Goal: Task Accomplishment & Management: Use online tool/utility

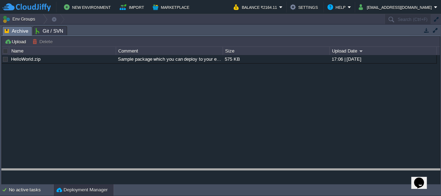
drag, startPoint x: 200, startPoint y: 29, endPoint x: 202, endPoint y: 187, distance: 157.7
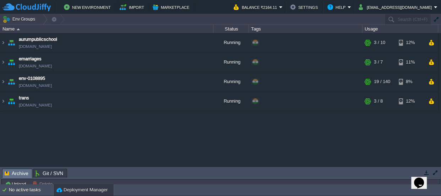
click at [0, 103] on table "aurumpublicschool [DOMAIN_NAME] Running + Add to Env Group RAM 18% CPU 1% 3 / 1…" at bounding box center [219, 72] width 439 height 78
click at [2, 101] on img at bounding box center [3, 101] width 6 height 19
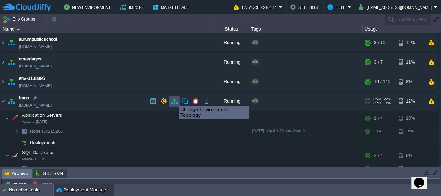
click at [173, 99] on button "button" at bounding box center [174, 101] width 6 height 6
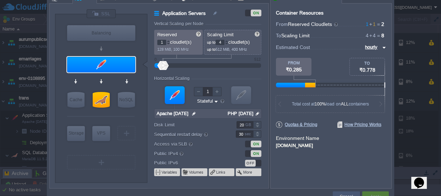
click at [343, 191] on div "Cancel" at bounding box center [346, 196] width 17 height 11
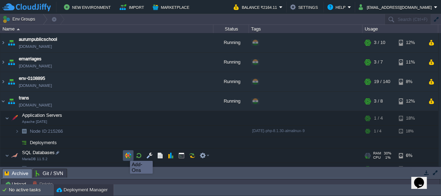
click at [125, 154] on button "button" at bounding box center [128, 155] width 6 height 6
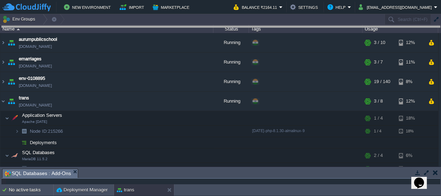
drag, startPoint x: 168, startPoint y: 174, endPoint x: 138, endPoint y: -39, distance: 215.2
click at [138, 0] on html "New Environment Import Marketplace Bonus ₹0.00 Upgrade Account Balance ₹2164.11…" at bounding box center [220, 98] width 441 height 196
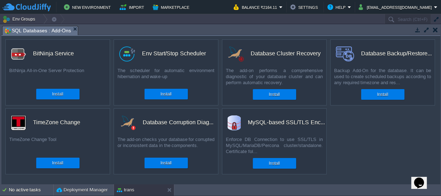
click at [358, 51] on div "Database Backup/Restore..." at bounding box center [385, 53] width 99 height 15
drag, startPoint x: 361, startPoint y: 51, endPoint x: 424, endPoint y: 55, distance: 63.0
click at [424, 55] on div "Database Backup/Restore..." at bounding box center [396, 53] width 71 height 15
copy div "Database Backup/Restore"
click at [433, 31] on button "button" at bounding box center [435, 30] width 5 height 6
